Goal: Transaction & Acquisition: Purchase product/service

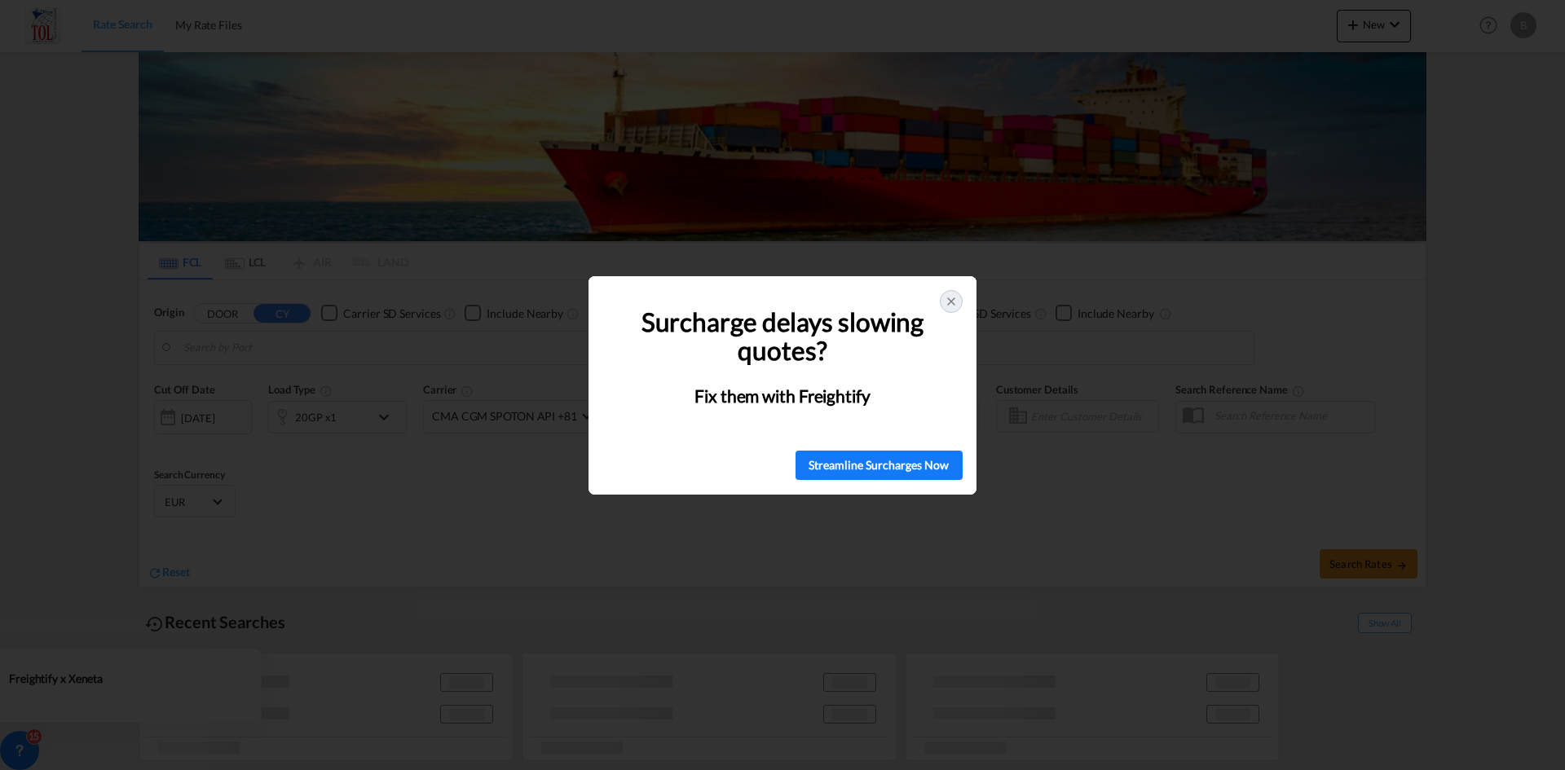
type input "[GEOGRAPHIC_DATA], [GEOGRAPHIC_DATA]"
type input "Pat [GEOGRAPHIC_DATA], [GEOGRAPHIC_DATA]"
click at [960, 302] on div at bounding box center [951, 301] width 23 height 23
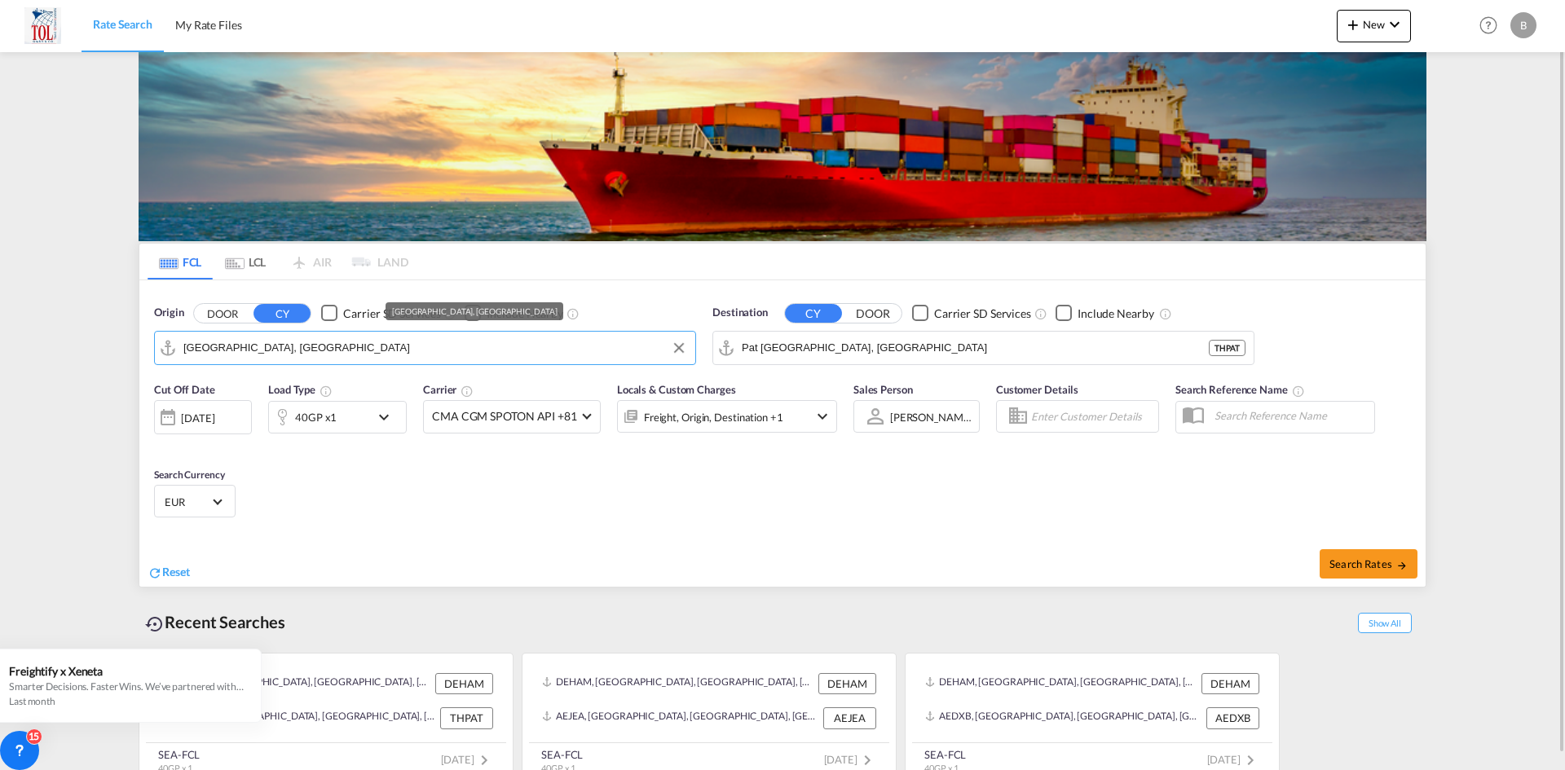
drag, startPoint x: 310, startPoint y: 350, endPoint x: 193, endPoint y: 359, distance: 117.7
click at [193, 359] on input "[GEOGRAPHIC_DATA], [GEOGRAPHIC_DATA]" at bounding box center [435, 348] width 504 height 24
drag, startPoint x: 284, startPoint y: 345, endPoint x: 177, endPoint y: 352, distance: 107.0
click at [177, 352] on md-input-container "[GEOGRAPHIC_DATA], [GEOGRAPHIC_DATA]" at bounding box center [425, 348] width 540 height 33
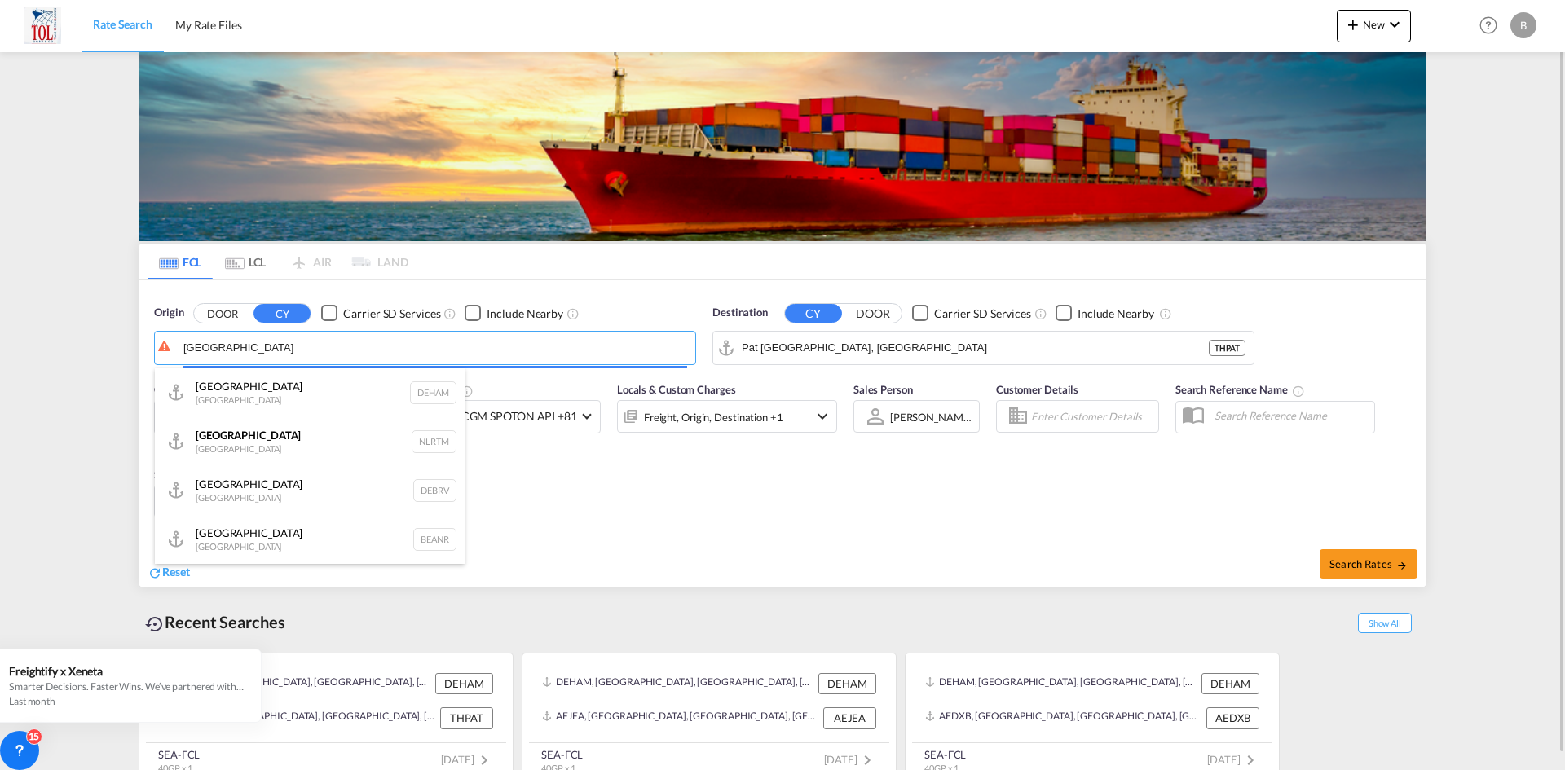
type input "[GEOGRAPHIC_DATA]"
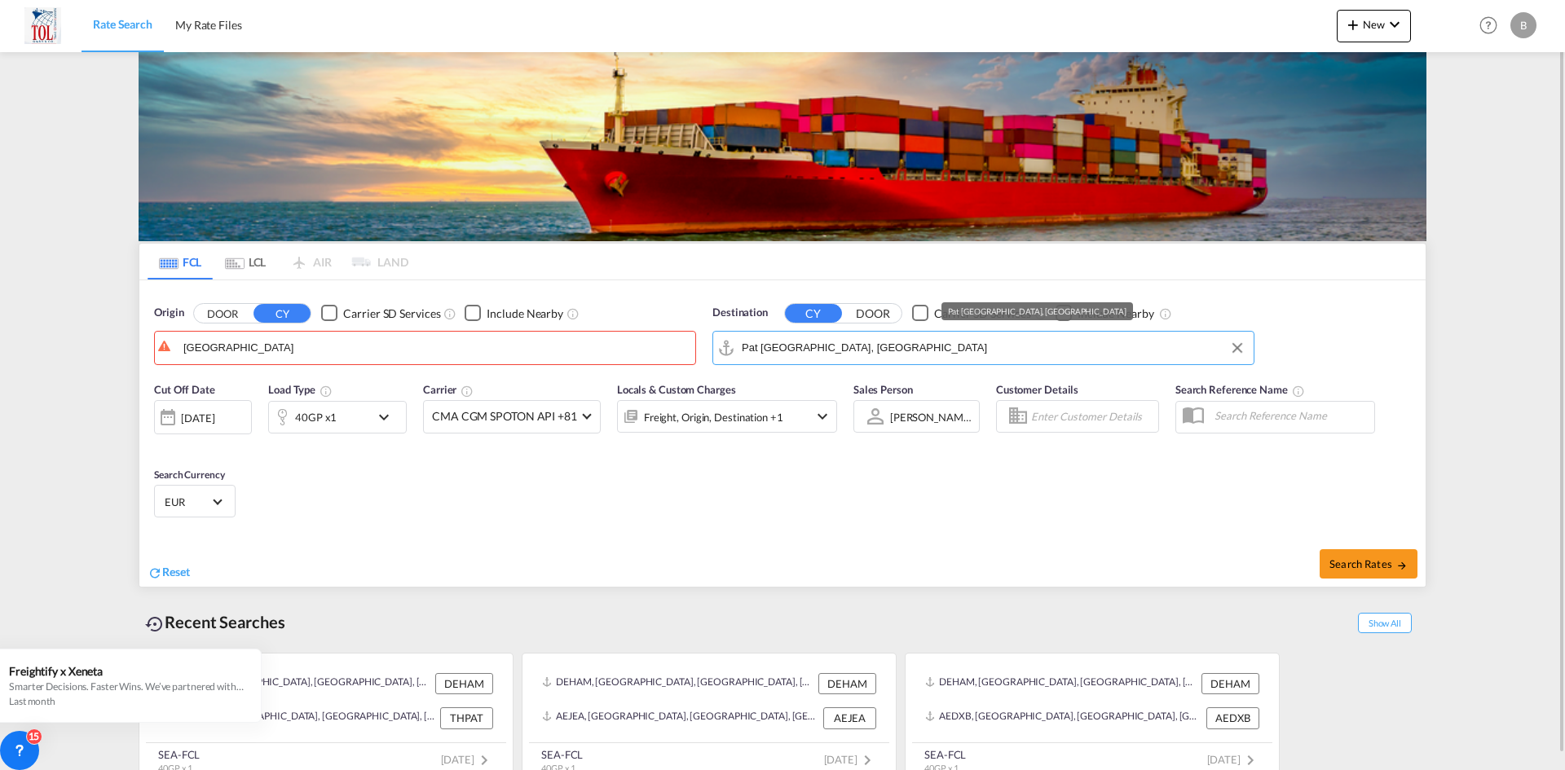
click at [896, 348] on input "Pat [GEOGRAPHIC_DATA], [GEOGRAPHIC_DATA]" at bounding box center [994, 348] width 504 height 24
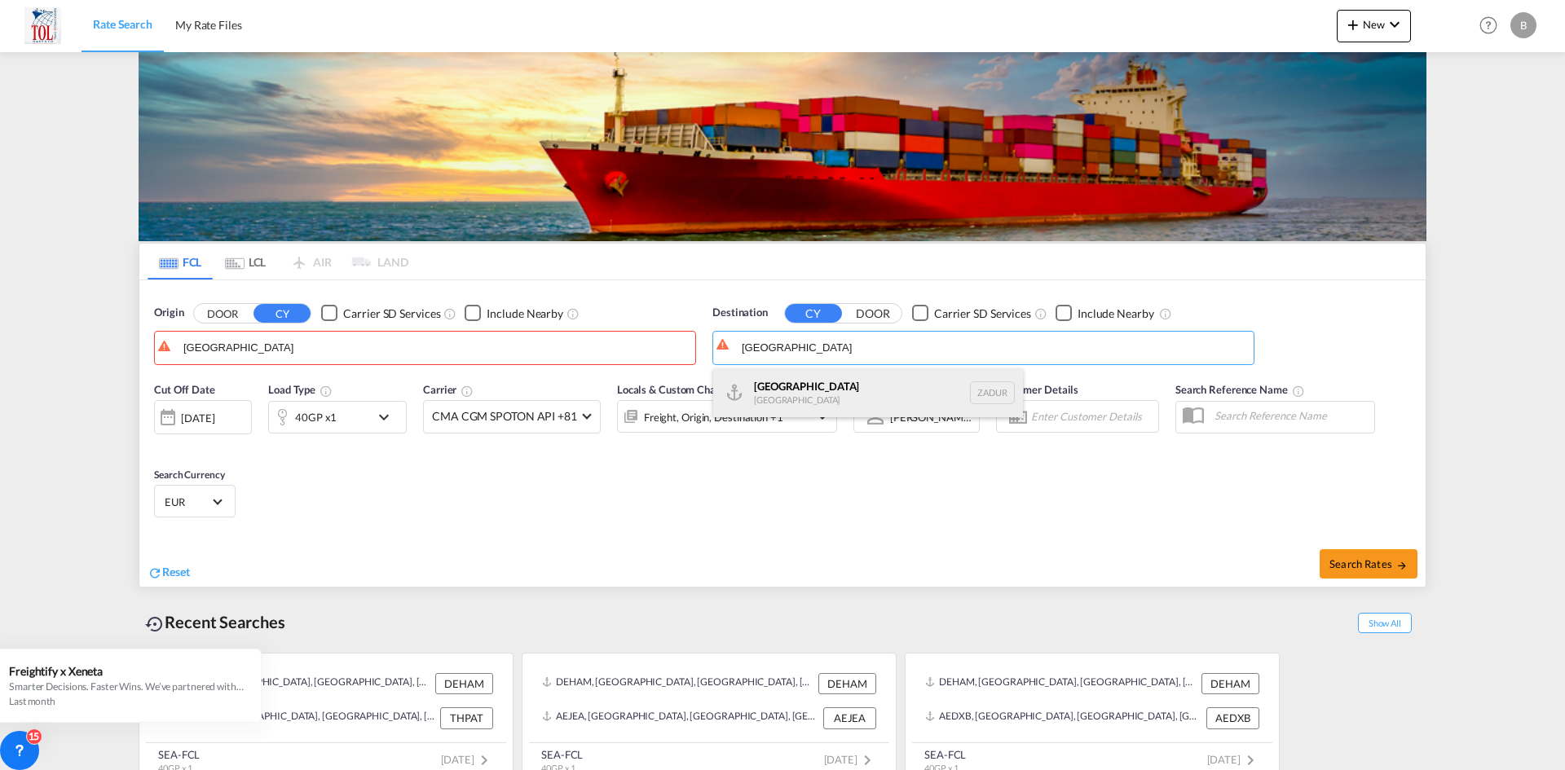
click at [892, 405] on div "[GEOGRAPHIC_DATA] [GEOGRAPHIC_DATA] ZADUR" at bounding box center [868, 392] width 310 height 49
type input "[GEOGRAPHIC_DATA], ZADUR"
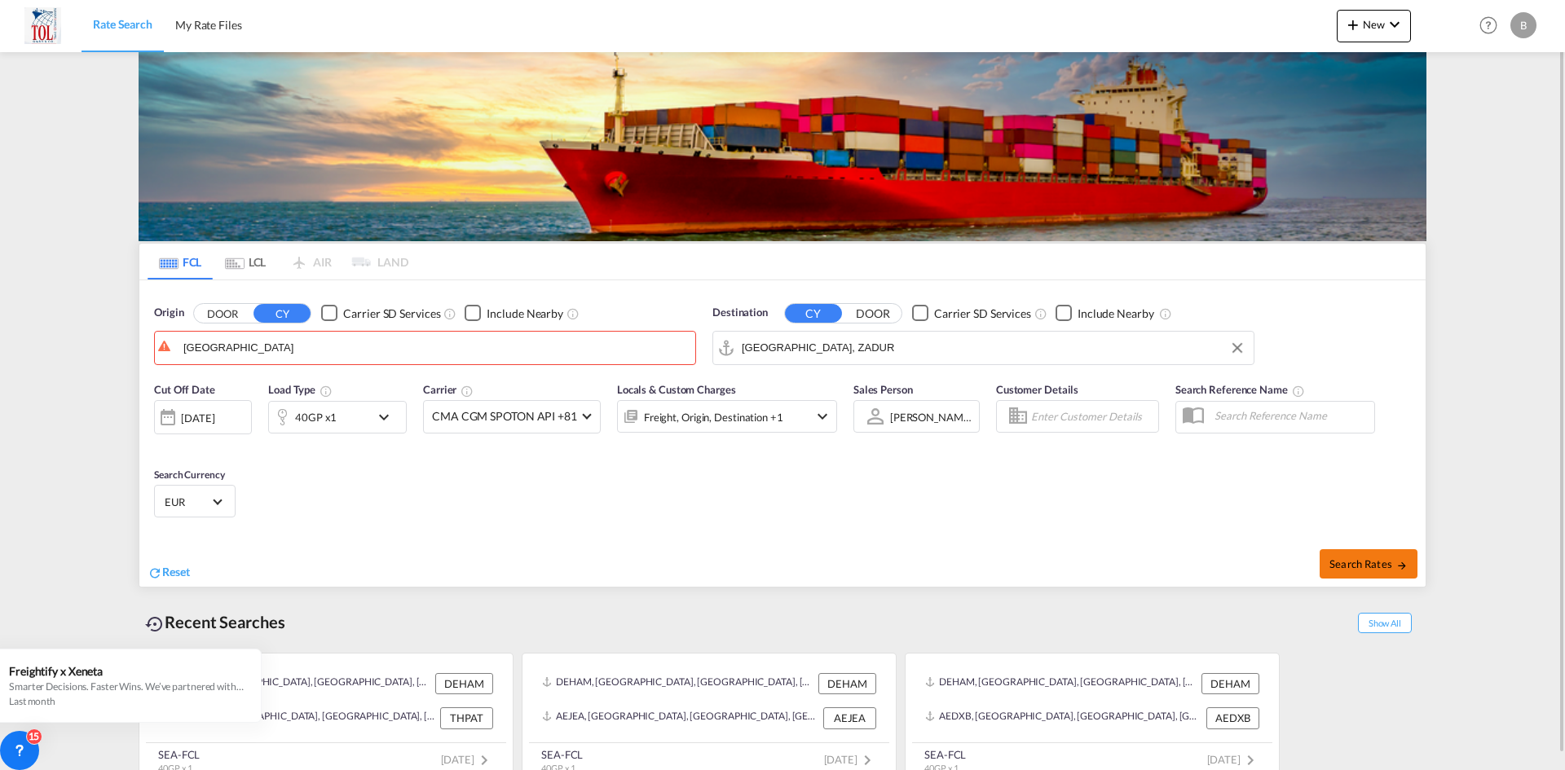
click at [1330, 565] on span "Search Rates" at bounding box center [1368, 563] width 78 height 13
click at [243, 351] on body "Rate Search My Rate Files Rate Search My Rate Files New Rates Ratecard Rateshee…" at bounding box center [782, 385] width 1565 height 770
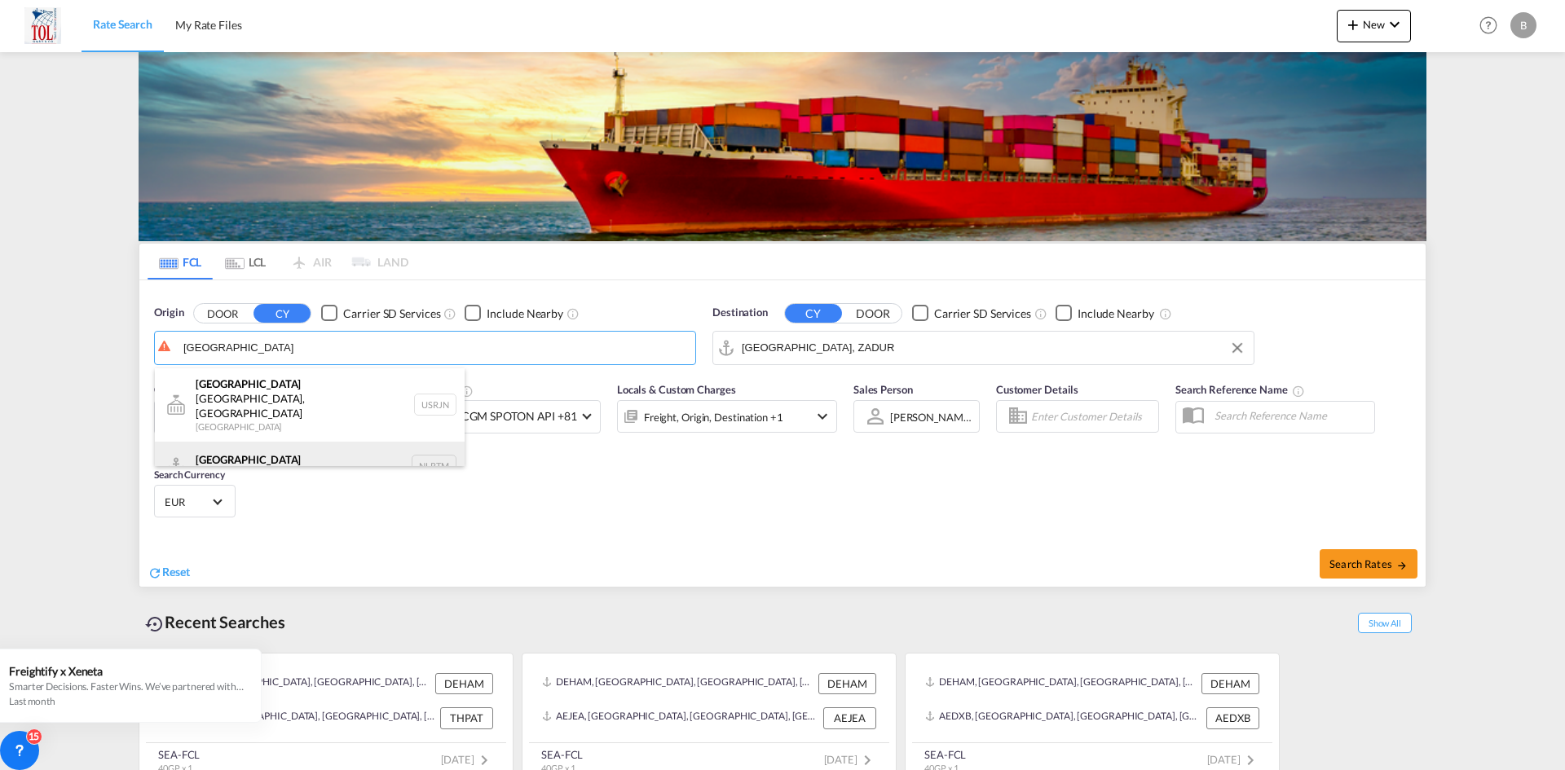
click at [271, 442] on div "[GEOGRAPHIC_DATA] [GEOGRAPHIC_DATA] NLRTM" at bounding box center [310, 466] width 310 height 49
type input "[GEOGRAPHIC_DATA], NLRTM"
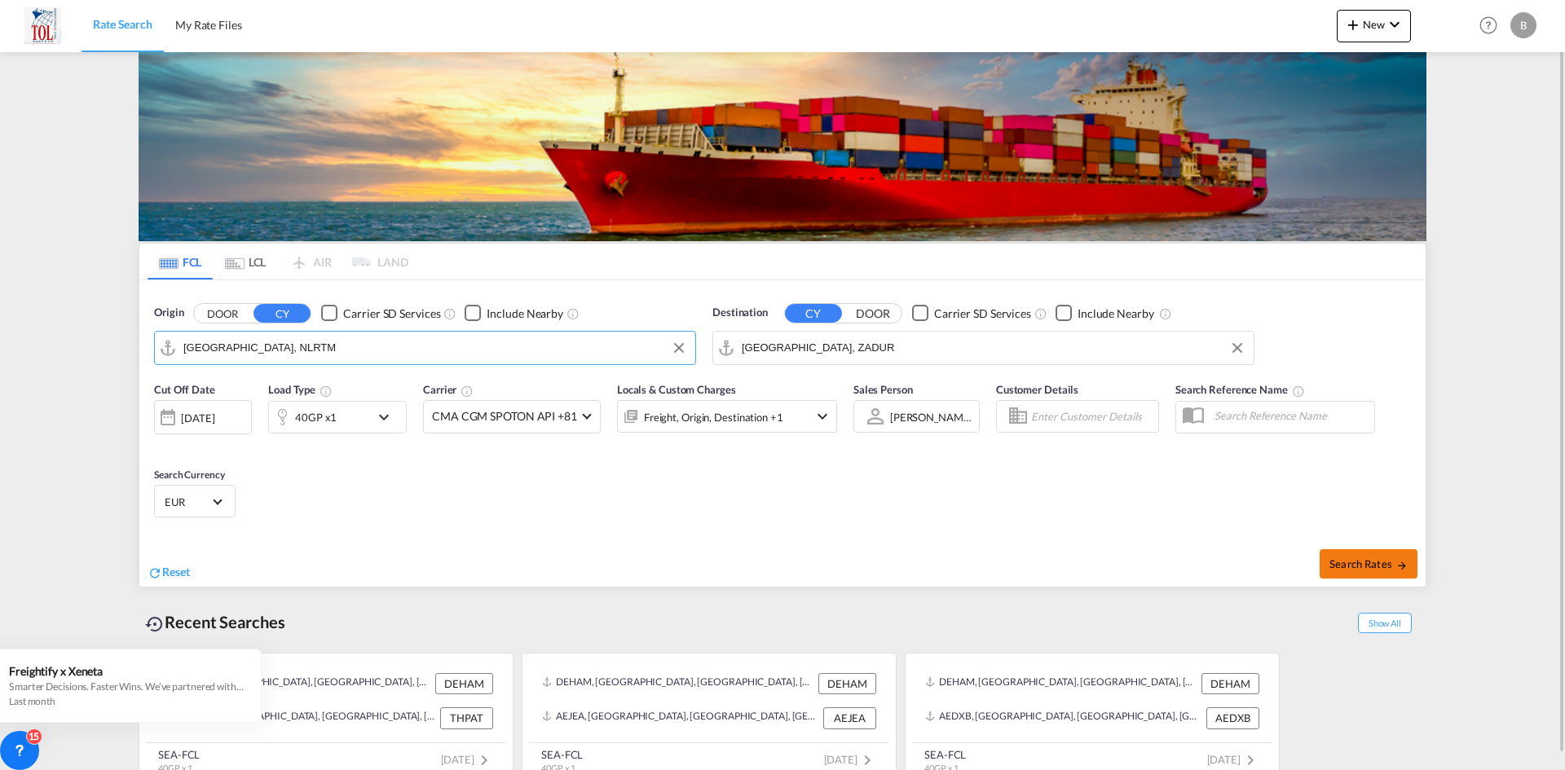
click at [1351, 564] on span "Search Rates" at bounding box center [1368, 563] width 78 height 13
type input "NLRTM to ZADUR / [DATE]"
